Goal: Find specific page/section

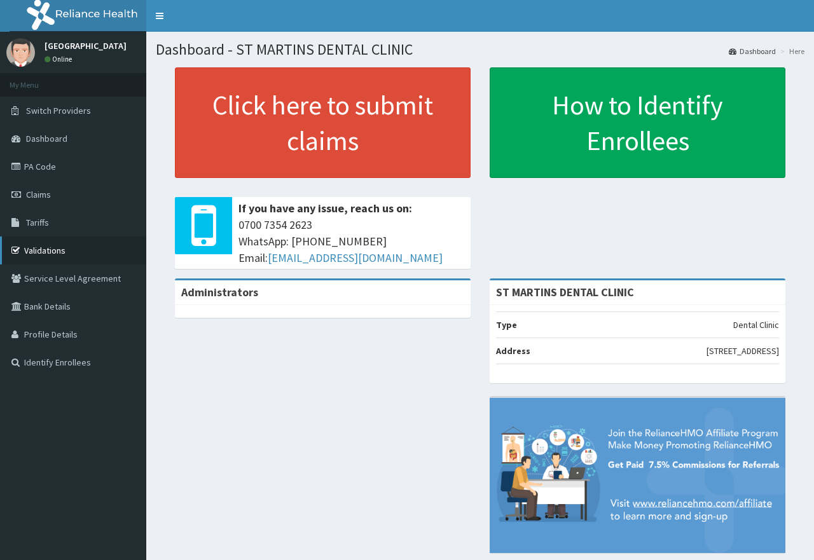
click at [33, 247] on link "Validations" at bounding box center [73, 250] width 146 height 28
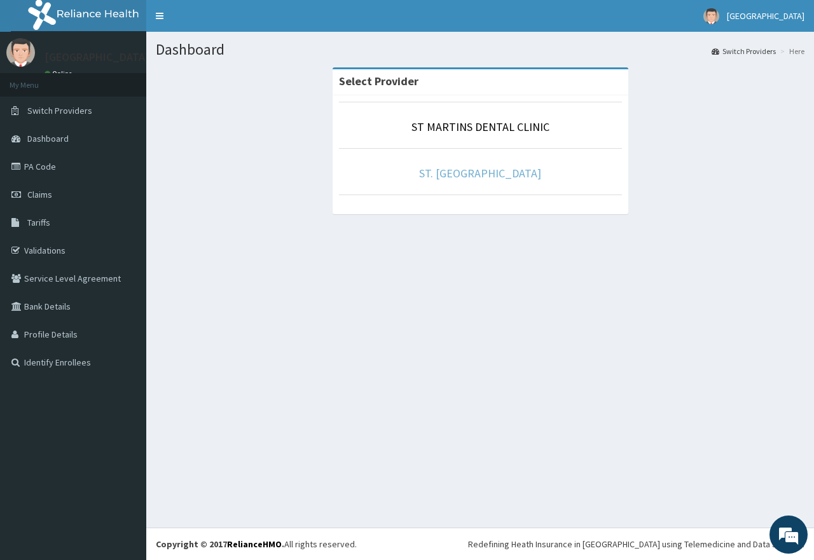
click at [479, 166] on link "ST. [GEOGRAPHIC_DATA]" at bounding box center [480, 173] width 122 height 15
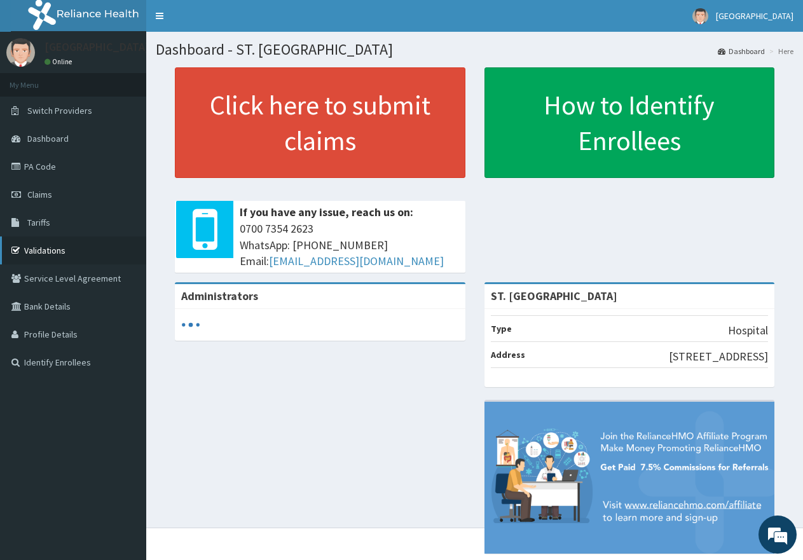
click at [36, 252] on link "Validations" at bounding box center [73, 250] width 146 height 28
